Goal: Find specific page/section: Find specific page/section

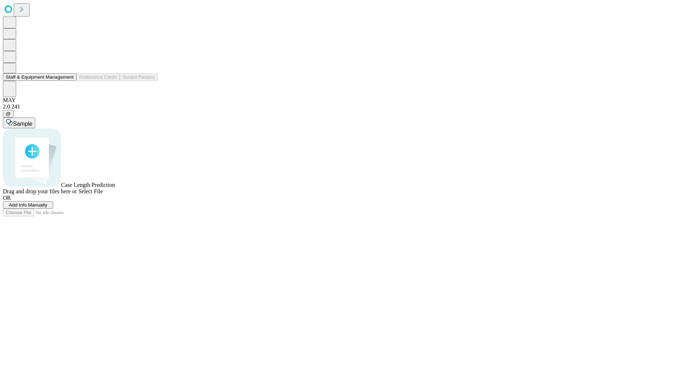
click at [69, 81] on button "Staff & Equipment Management" at bounding box center [40, 77] width 74 height 8
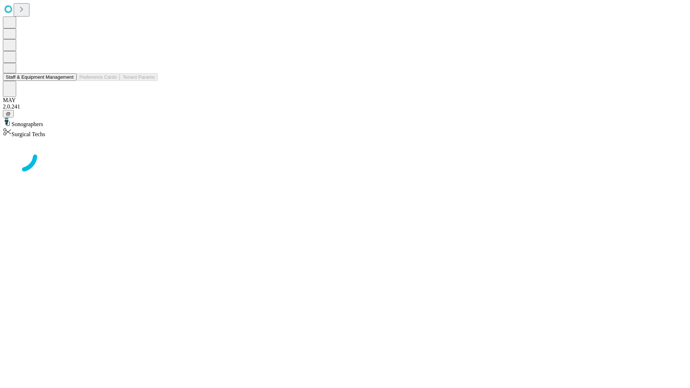
click at [69, 81] on button "Staff & Equipment Management" at bounding box center [40, 77] width 74 height 8
